Goal: Find contact information: Find contact information

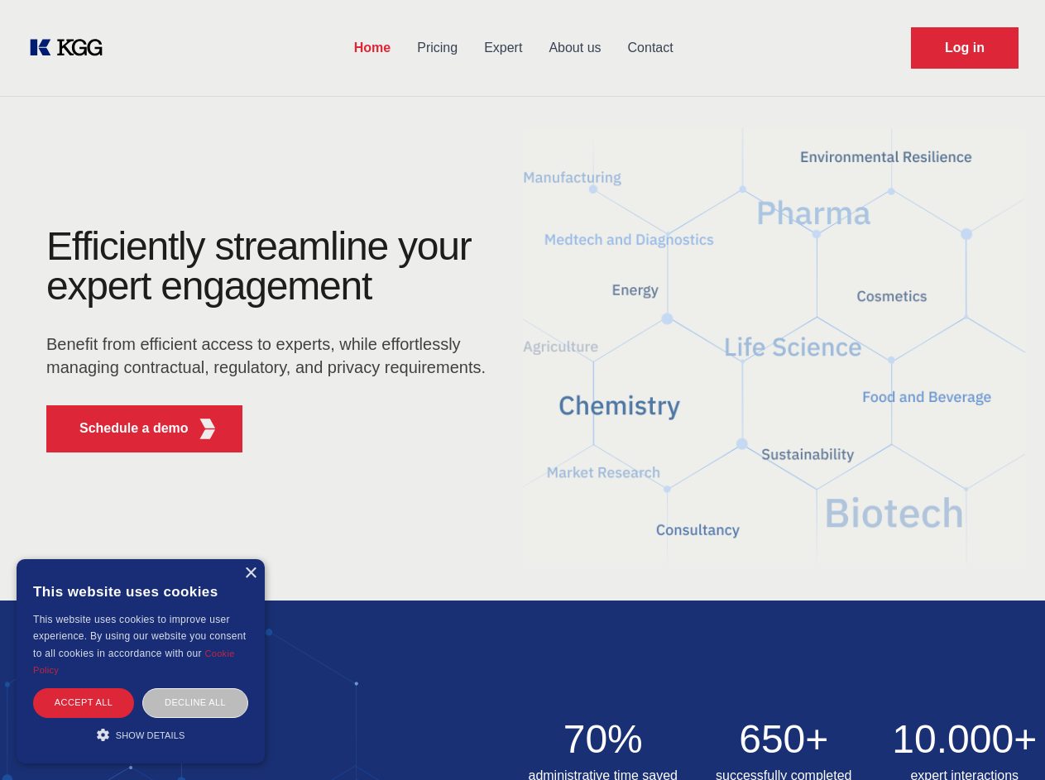
click at [522, 390] on div "Efficiently streamline your expert engagement Benefit from efficient access to …" at bounding box center [271, 346] width 503 height 239
click at [124, 428] on p "Schedule a demo" at bounding box center [133, 429] width 109 height 20
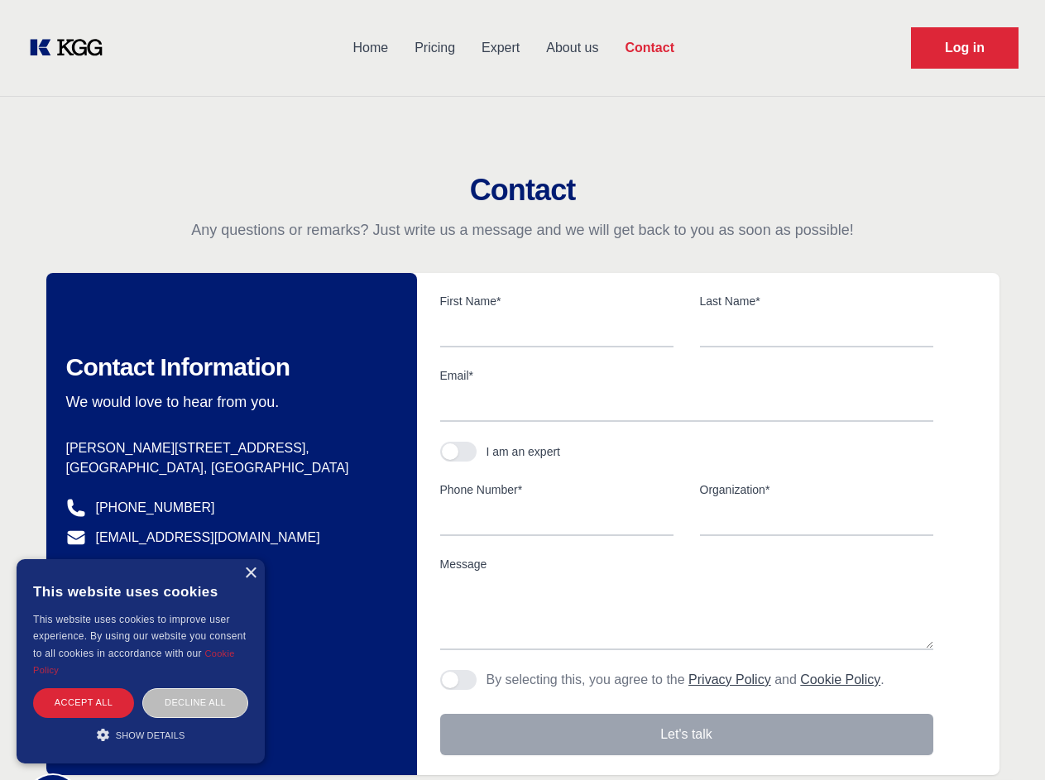
click at [250, 573] on div "× This website uses cookies This website uses cookies to improve user experienc…" at bounding box center [141, 661] width 248 height 204
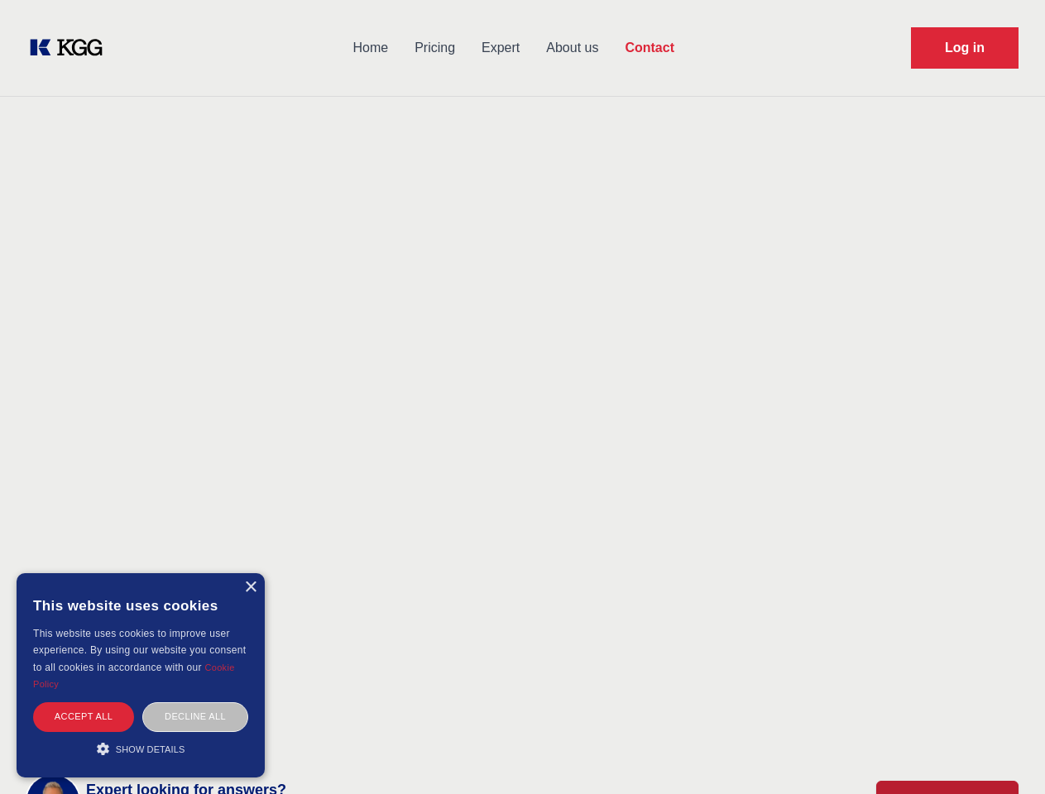
click at [84, 702] on div "Accept all" at bounding box center [83, 716] width 101 height 29
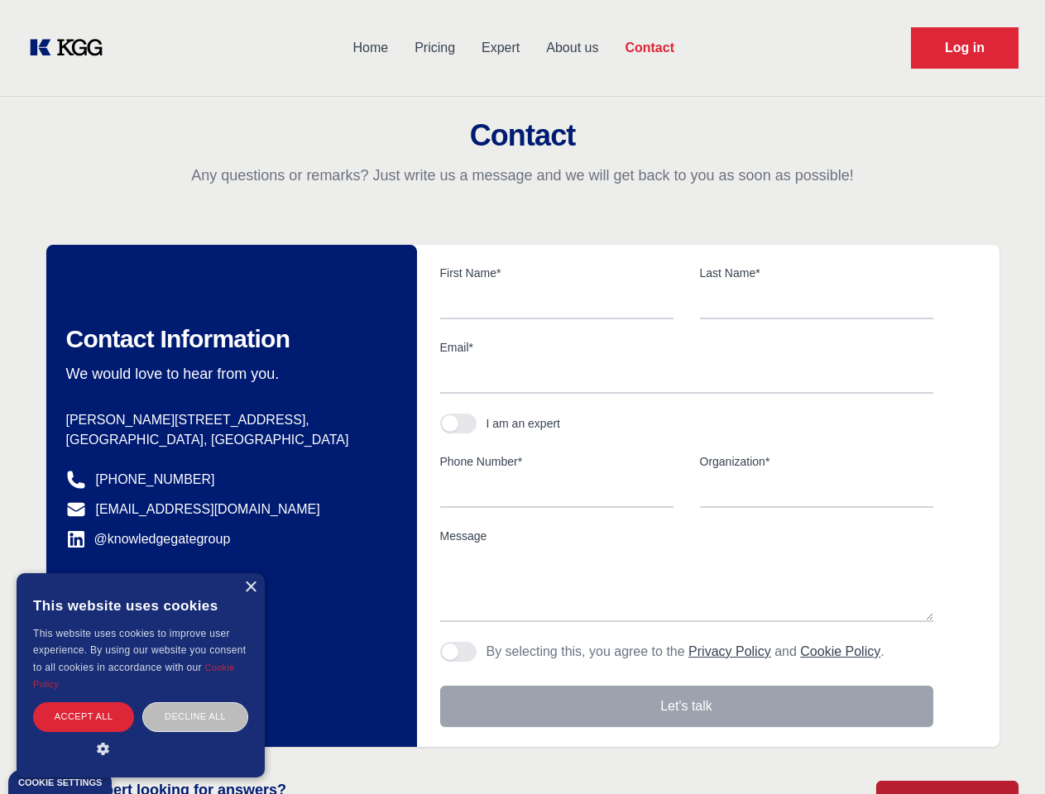
click at [195, 702] on div "Contact Information We would love to hear from you. Postal address [PERSON_NAME…" at bounding box center [231, 496] width 371 height 502
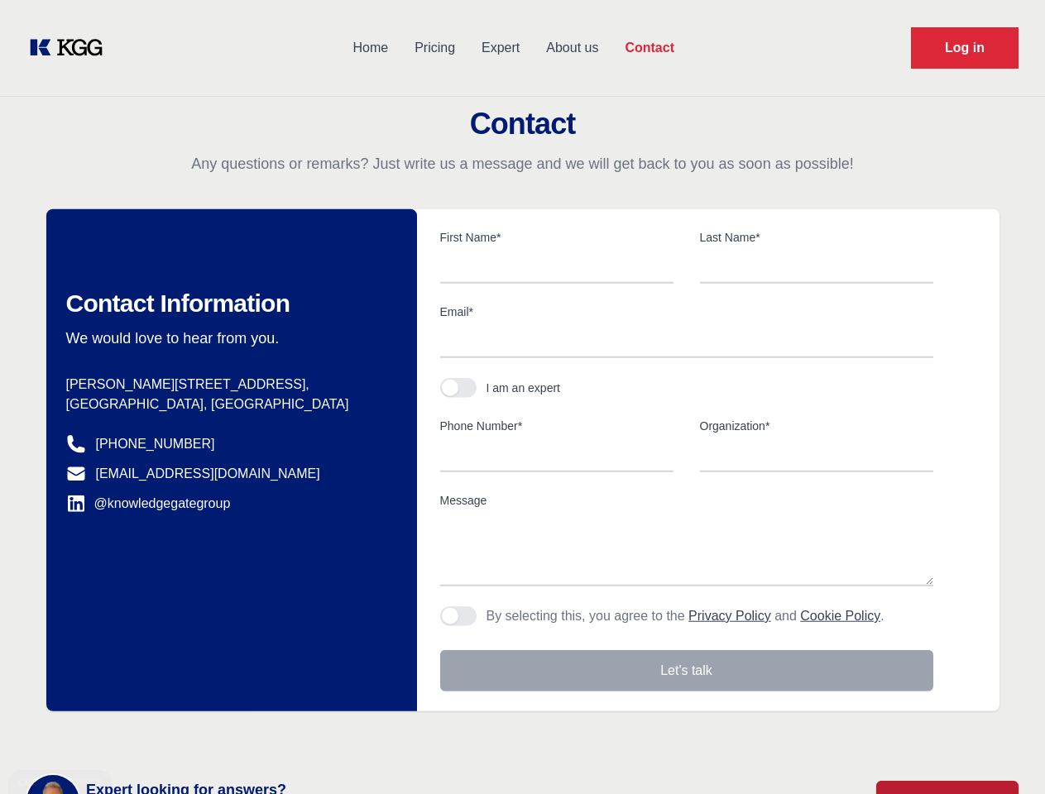
click at [141, 734] on main "Contact Any questions or remarks? Just write us a message and we will get back …" at bounding box center [522, 430] width 1045 height 861
